Goal: Information Seeking & Learning: Find specific fact

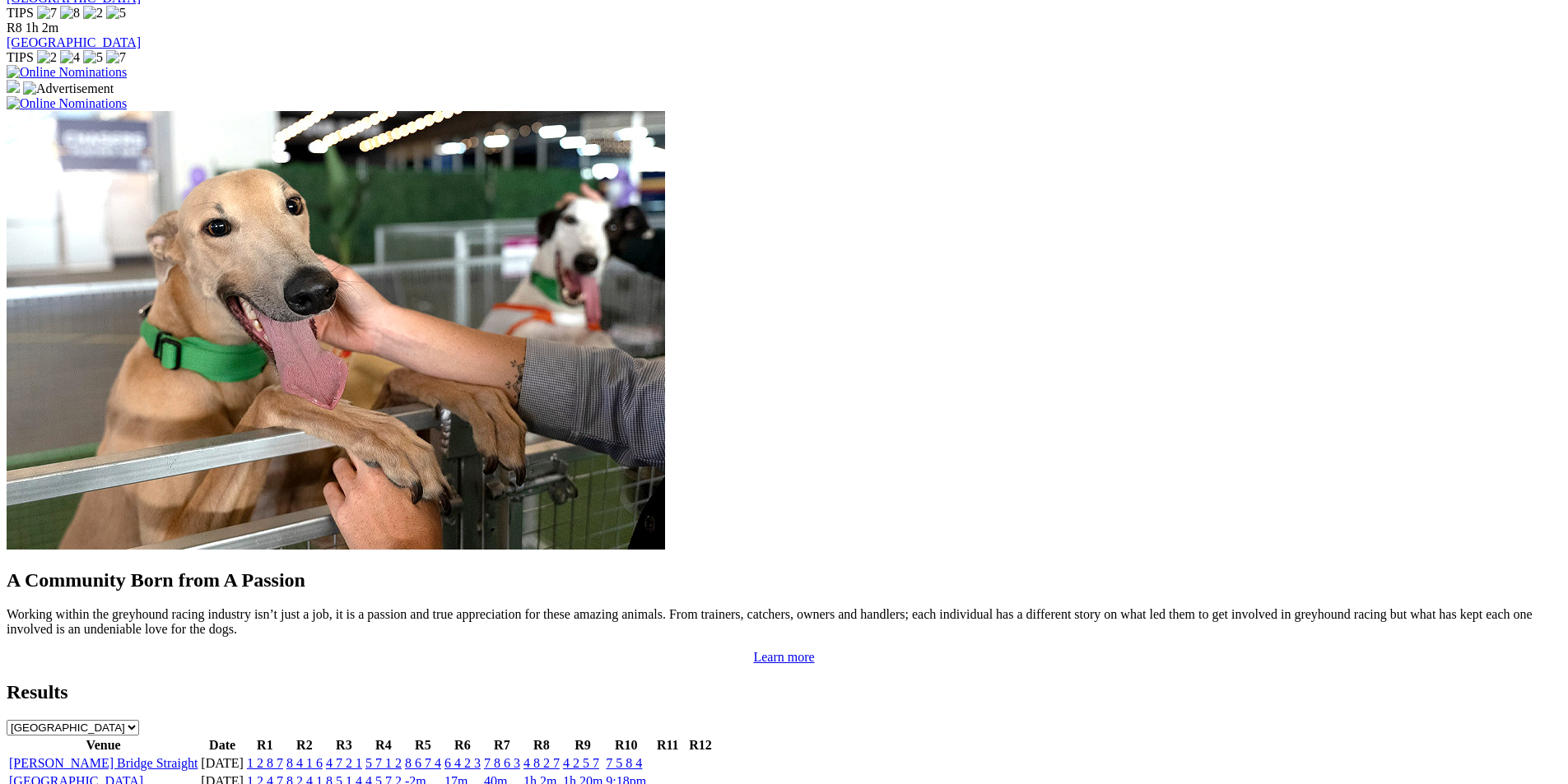
scroll to position [1317, 0]
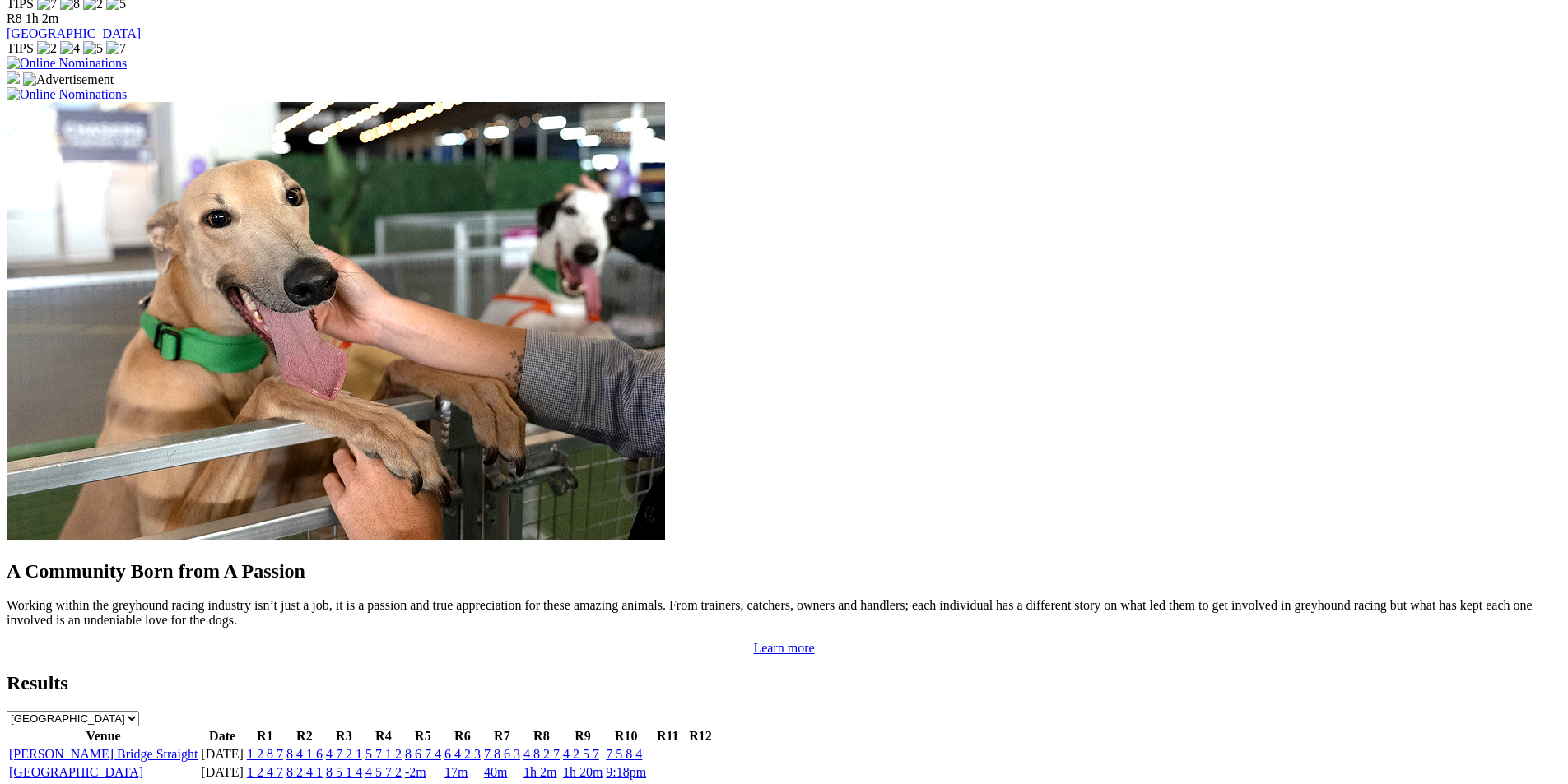
click at [198, 747] on link "[PERSON_NAME] Bridge Straight" at bounding box center [104, 754] width 189 height 14
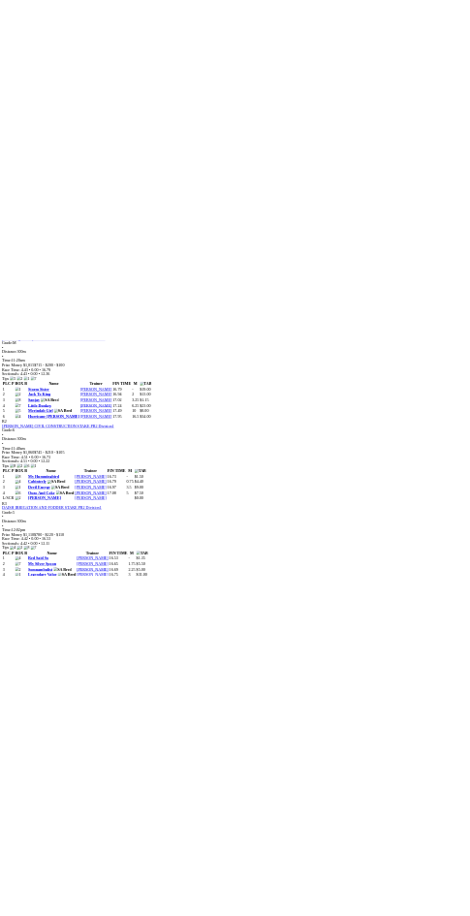
scroll to position [1163, 0]
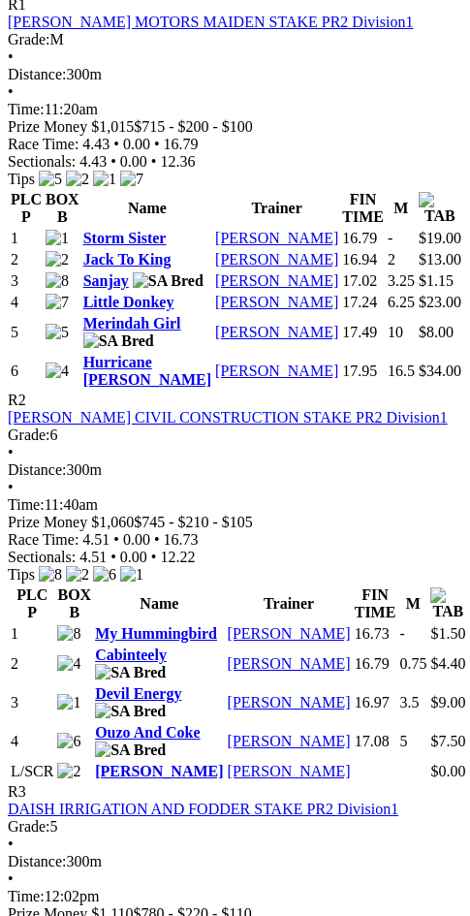
click at [371, 800] on link "DAISH IRRIGATION AND FODDER STAKE PR2 Division1" at bounding box center [203, 808] width 390 height 16
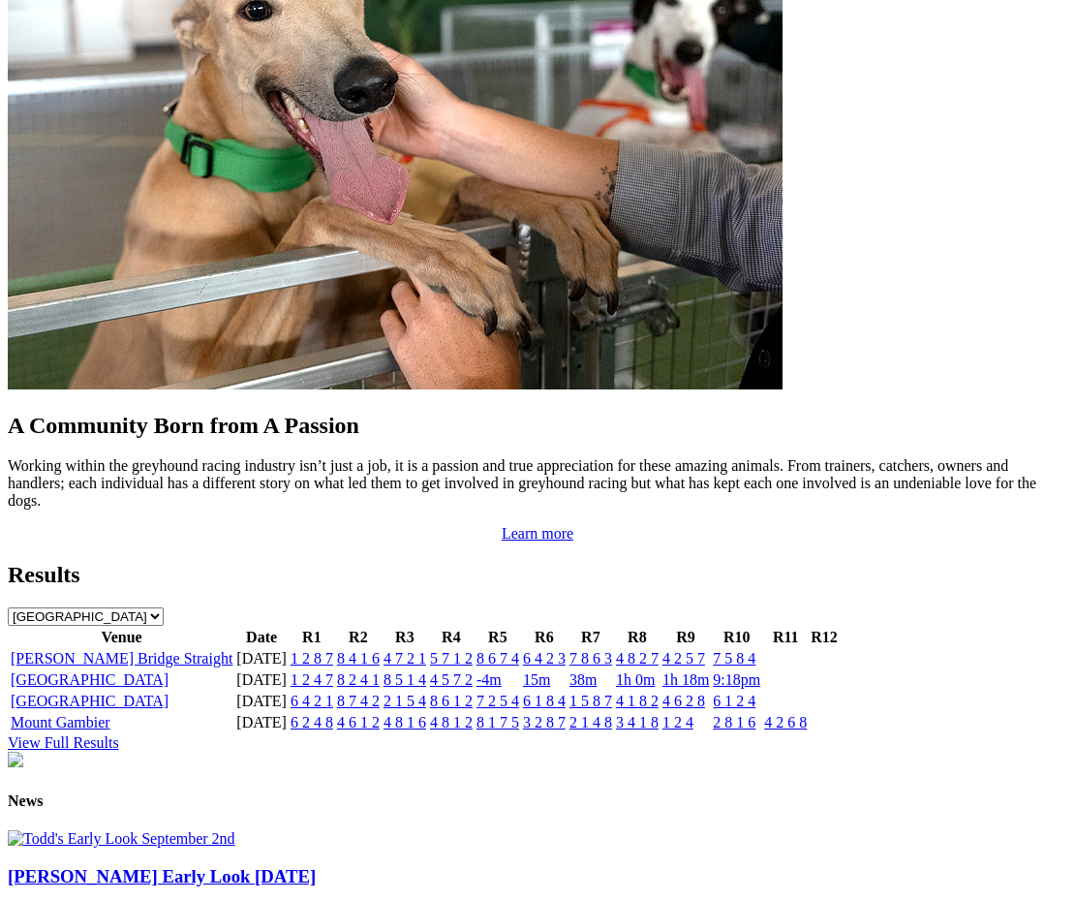
scroll to position [1647, 0]
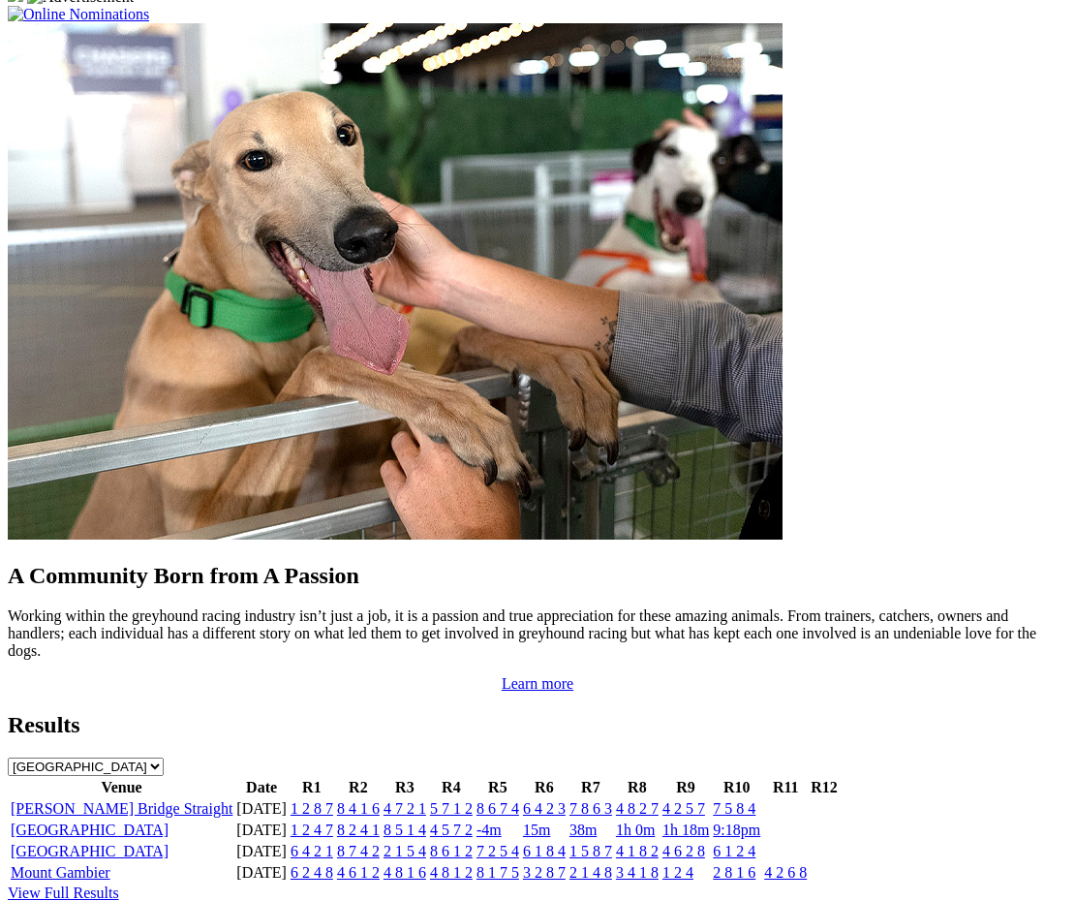
click at [153, 800] on link "[PERSON_NAME] Bridge Straight" at bounding box center [122, 808] width 222 height 16
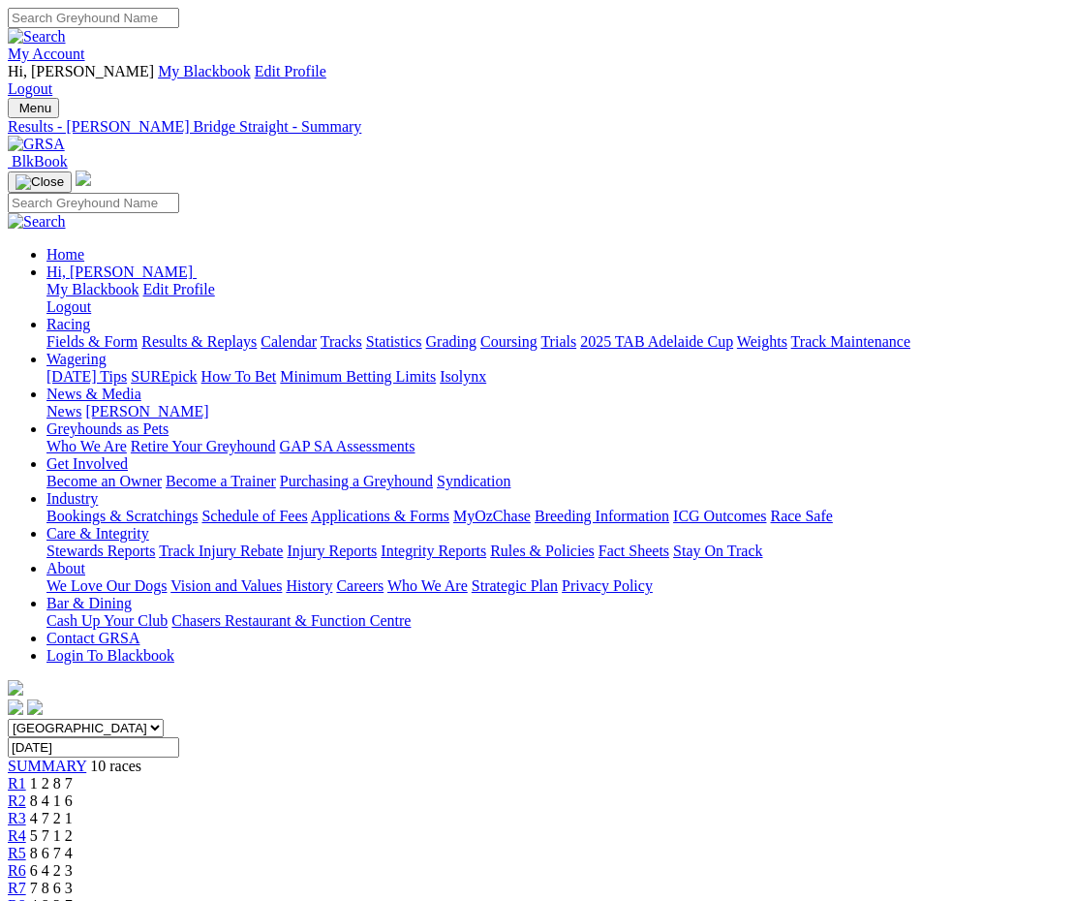
click at [392, 810] on div "R3 4 7 2 1" at bounding box center [538, 818] width 1060 height 17
click at [26, 793] on link "R2" at bounding box center [17, 801] width 18 height 16
click at [73, 775] on span "1 2 8 7" at bounding box center [51, 783] width 43 height 16
click at [96, 758] on div "SUMMARY 10 races" at bounding box center [538, 766] width 1060 height 17
